Goal: Task Accomplishment & Management: Complete application form

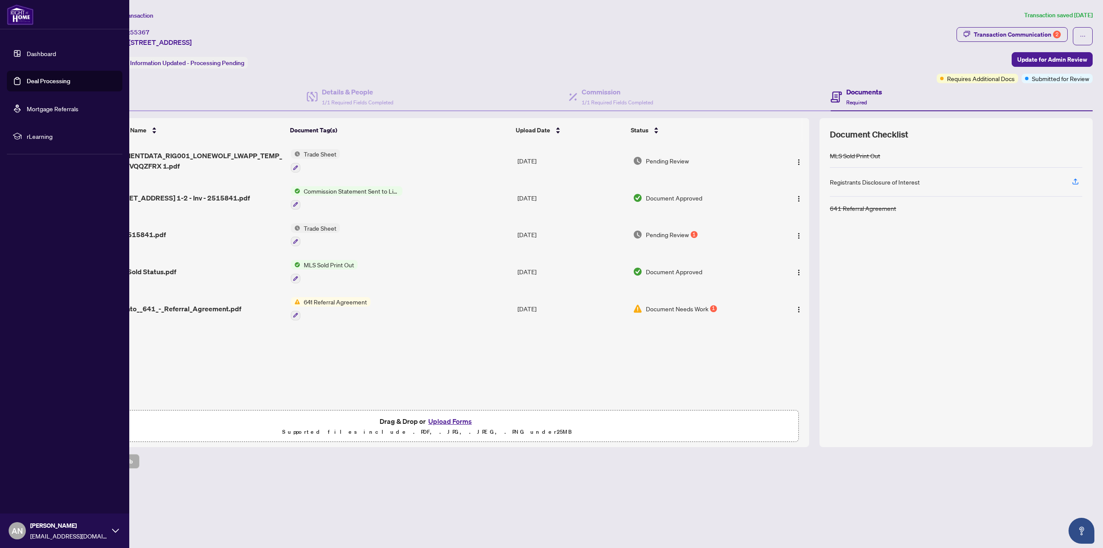
click at [27, 80] on link "Deal Processing" at bounding box center [49, 81] width 44 height 8
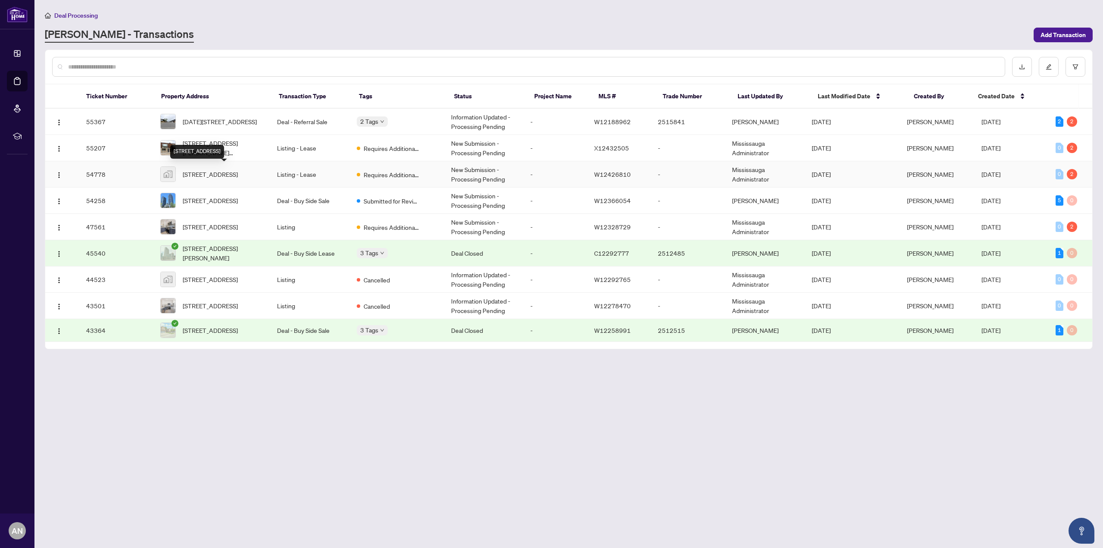
click at [219, 176] on span "[STREET_ADDRESS]" at bounding box center [210, 173] width 55 height 9
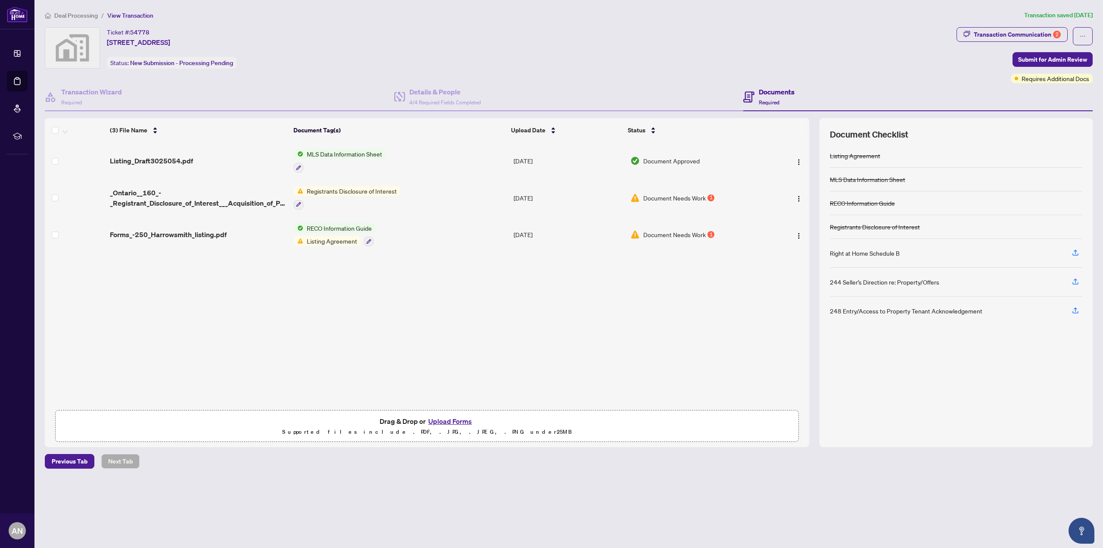
click at [679, 194] on span "Document Needs Work" at bounding box center [675, 197] width 62 height 9
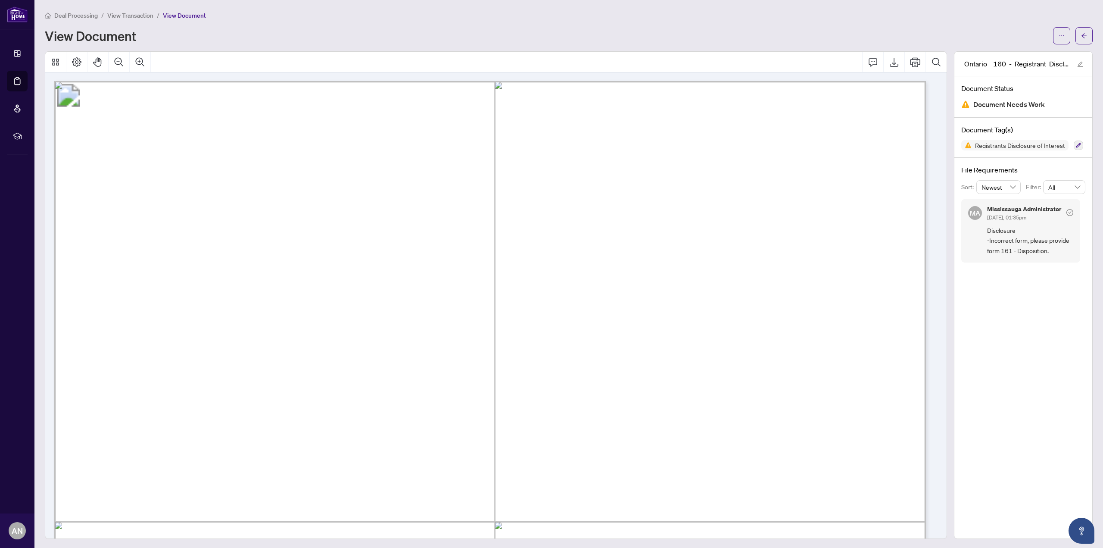
click at [317, 25] on div "Deal Processing / View Transaction / View Document View Document" at bounding box center [569, 27] width 1048 height 34
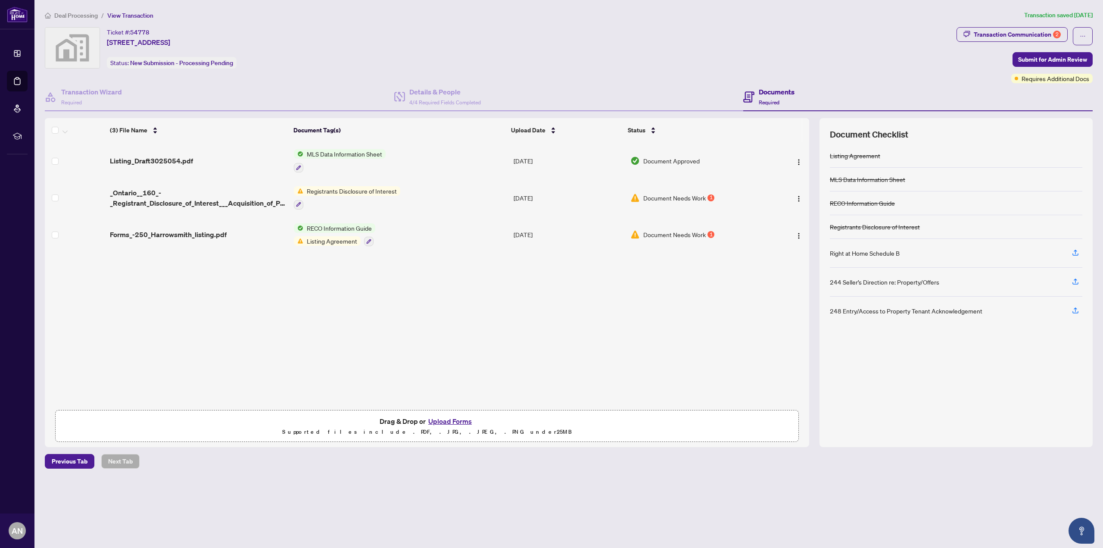
click at [677, 233] on span "Document Needs Work" at bounding box center [675, 234] width 62 height 9
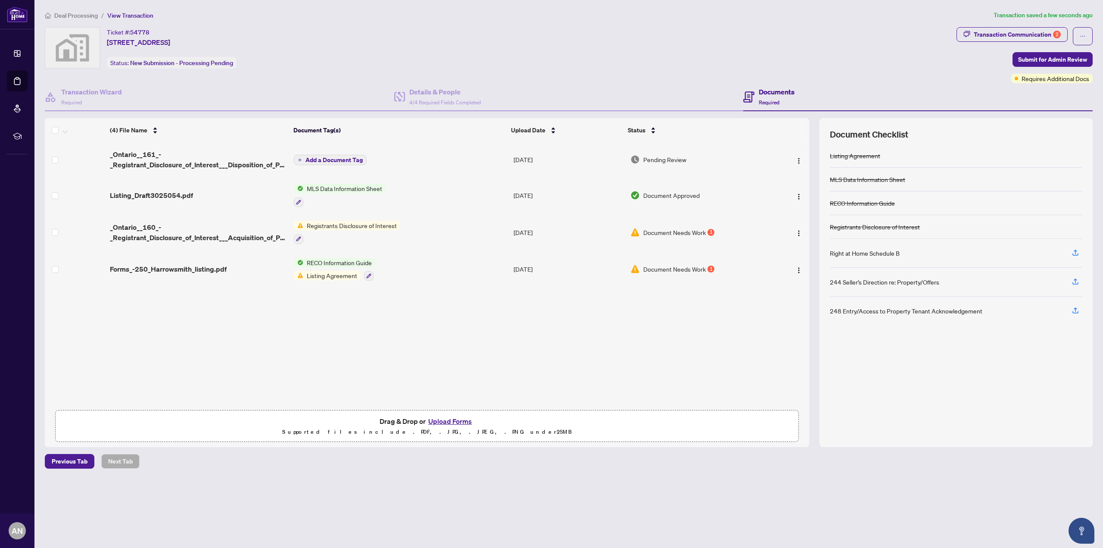
click at [338, 161] on span "Add a Document Tag" at bounding box center [334, 160] width 57 height 6
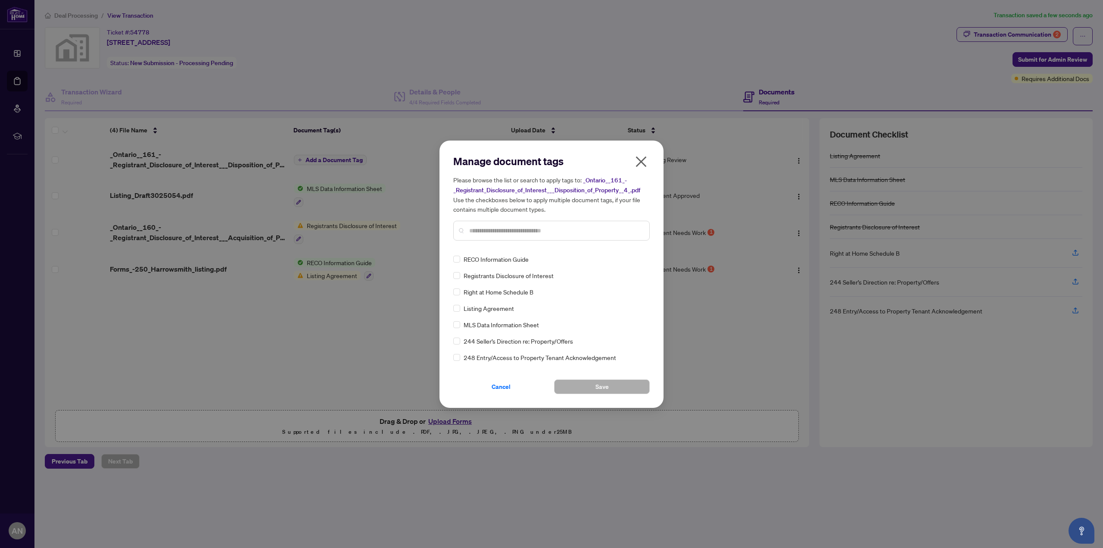
click at [573, 242] on div "Manage document tags Please browse the list or search to apply tags to: _Ontari…" at bounding box center [551, 200] width 197 height 93
click at [566, 233] on input "text" at bounding box center [555, 230] width 173 height 9
click at [530, 278] on span "Registrants Disclosure of Interest" at bounding box center [509, 275] width 90 height 9
click at [604, 386] on span "Save" at bounding box center [602, 387] width 13 height 14
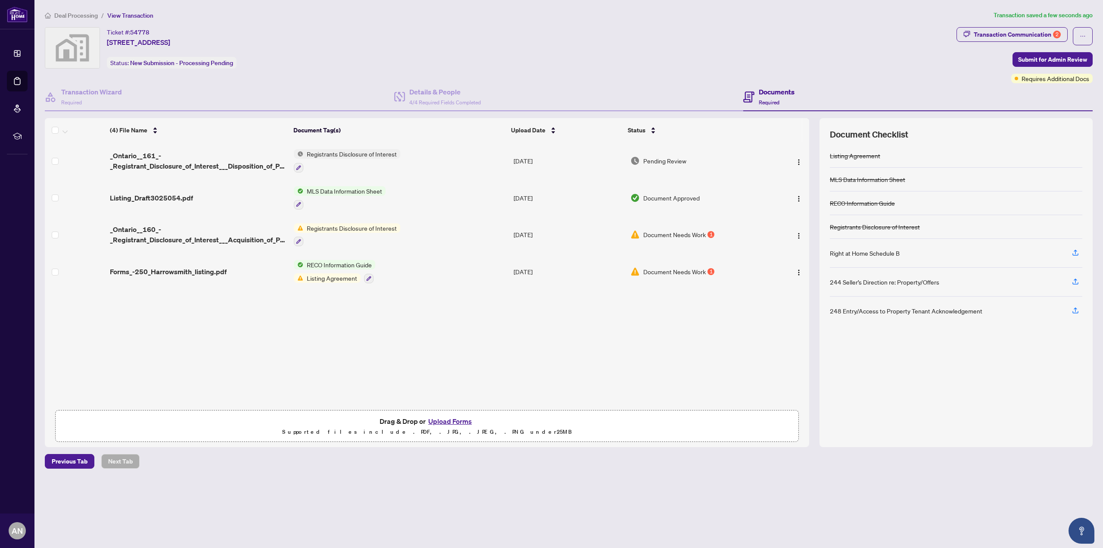
click at [948, 70] on div "Ticket #: 54778 [STREET_ADDRESS] Status: New Submission - Processing Pending" at bounding box center [499, 55] width 912 height 56
click at [888, 67] on div "Ticket #: 54778 [STREET_ADDRESS] Status: New Submission - Processing Pending" at bounding box center [499, 47] width 909 height 41
click at [859, 50] on div "Ticket #: 54778 [STREET_ADDRESS] Status: New Submission - Processing Pending" at bounding box center [499, 47] width 909 height 41
click at [867, 50] on div "Ticket #: 54778 [STREET_ADDRESS] Status: New Submission - Processing Pending" at bounding box center [499, 47] width 909 height 41
click at [1050, 58] on span "Submit for Admin Review" at bounding box center [1053, 60] width 69 height 14
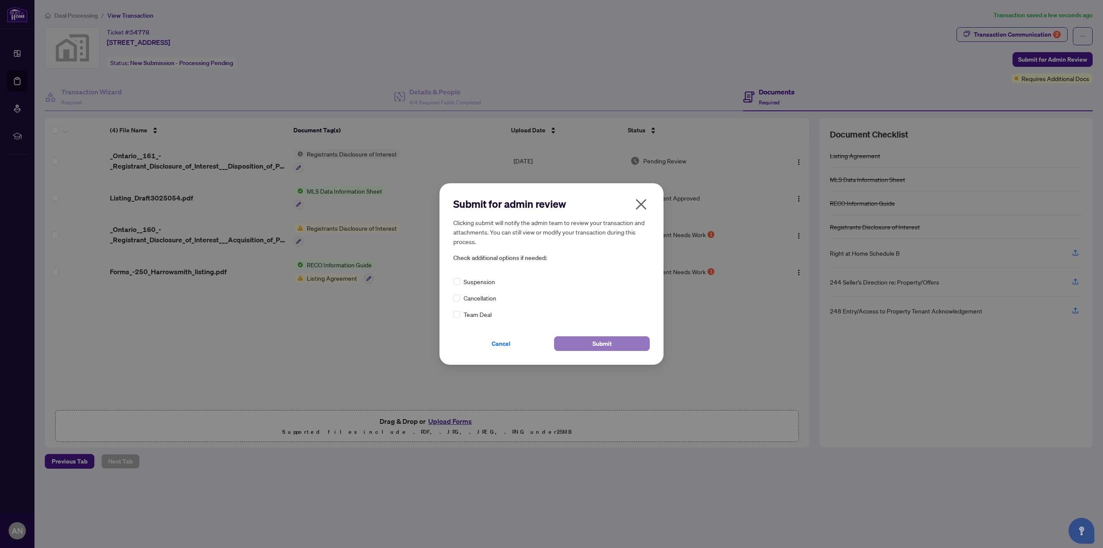
click at [595, 344] on span "Submit" at bounding box center [602, 344] width 19 height 14
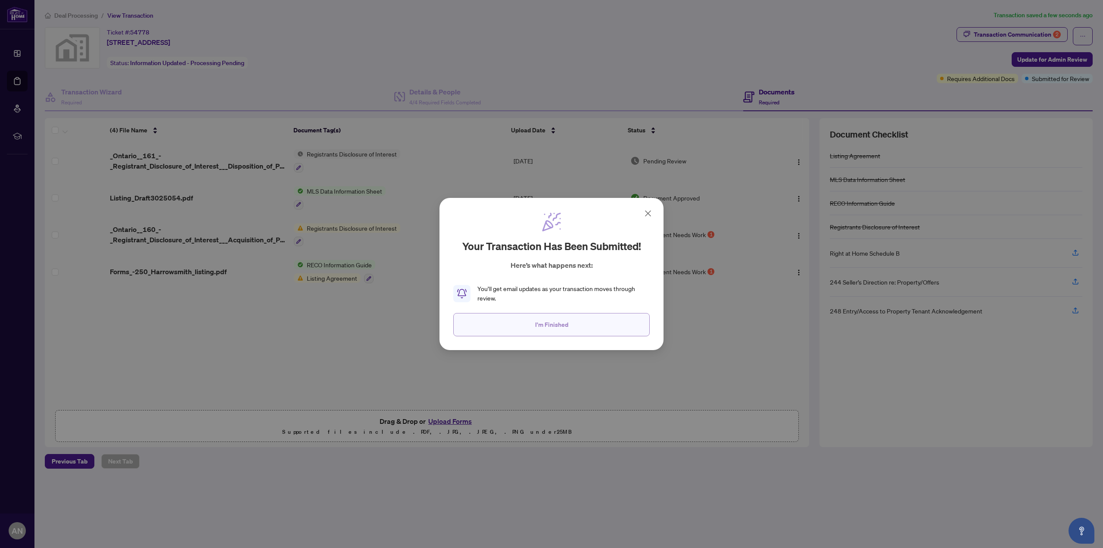
click at [554, 330] on span "I'm Finished" at bounding box center [551, 325] width 33 height 14
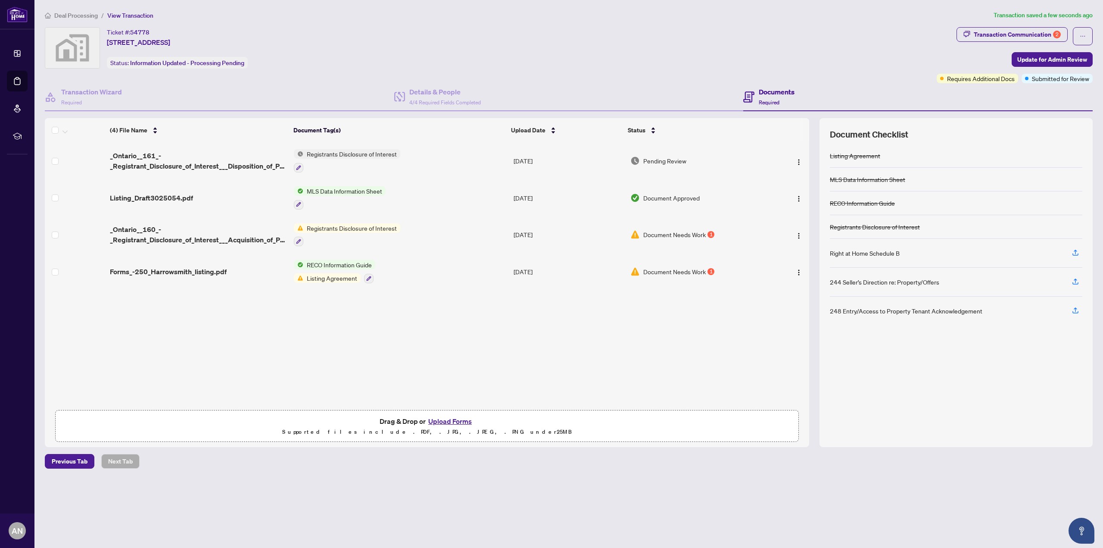
click at [557, 69] on div "Ticket #: 54778 [STREET_ADDRESS] Status: Information Updated - Processing Pendi…" at bounding box center [489, 55] width 892 height 56
